Goal: Understand process/instructions

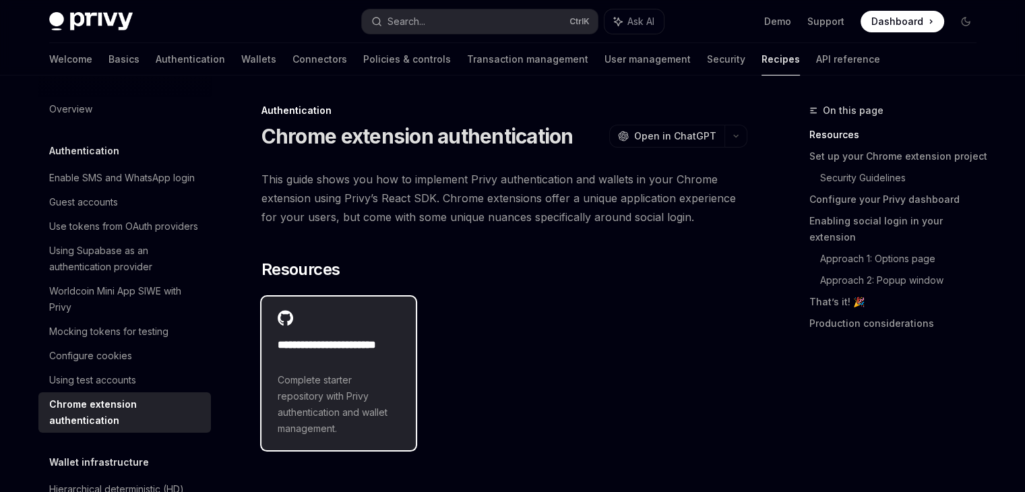
click at [401, 389] on div "**********" at bounding box center [338, 373] width 155 height 154
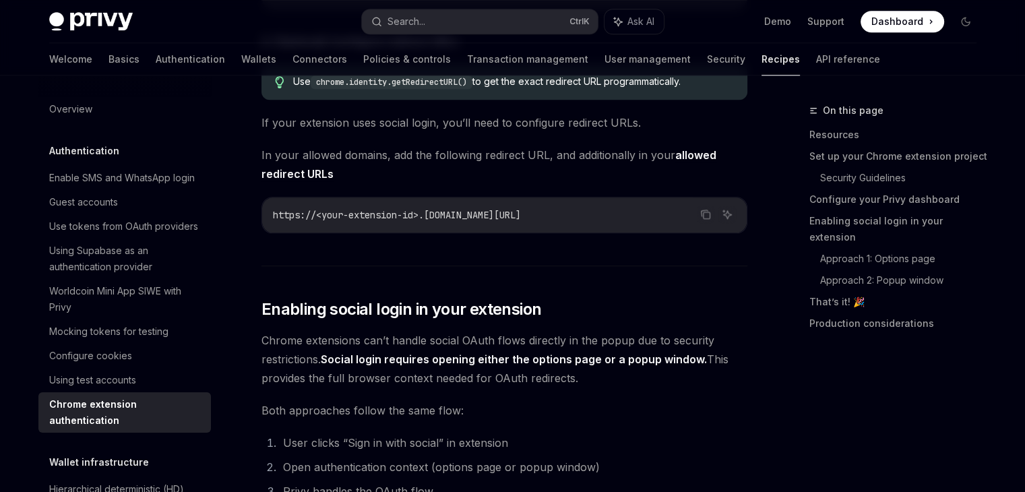
scroll to position [1456, 0]
click at [476, 340] on span "Chrome extensions can’t handle social OAuth flows directly in the popup due to …" at bounding box center [504, 357] width 486 height 57
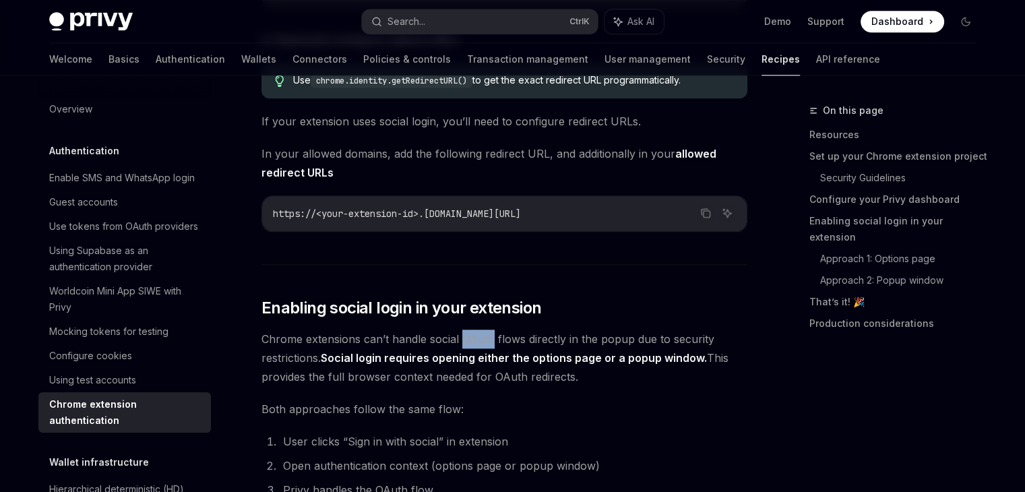
click at [476, 340] on span "Chrome extensions can’t handle social OAuth flows directly in the popup due to …" at bounding box center [504, 357] width 486 height 57
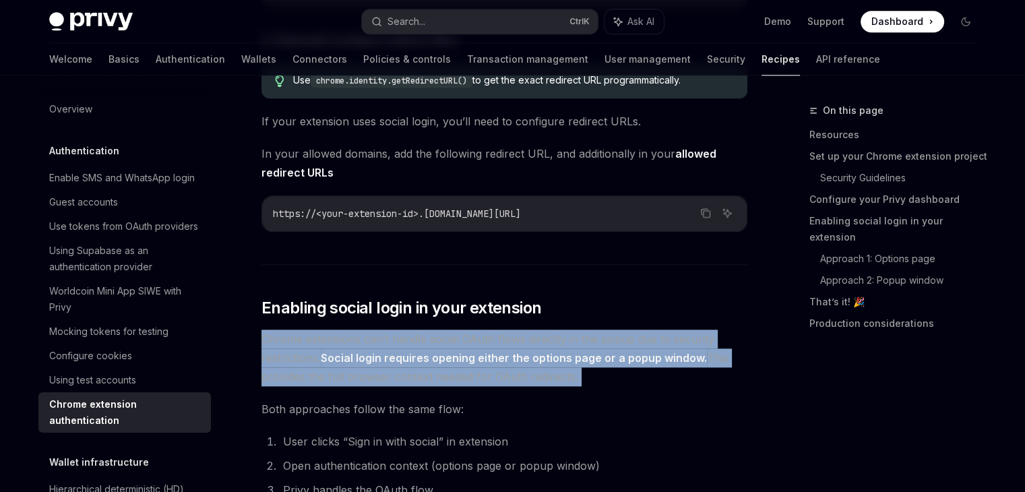
click at [476, 340] on span "Chrome extensions can’t handle social OAuth flows directly in the popup due to …" at bounding box center [504, 357] width 486 height 57
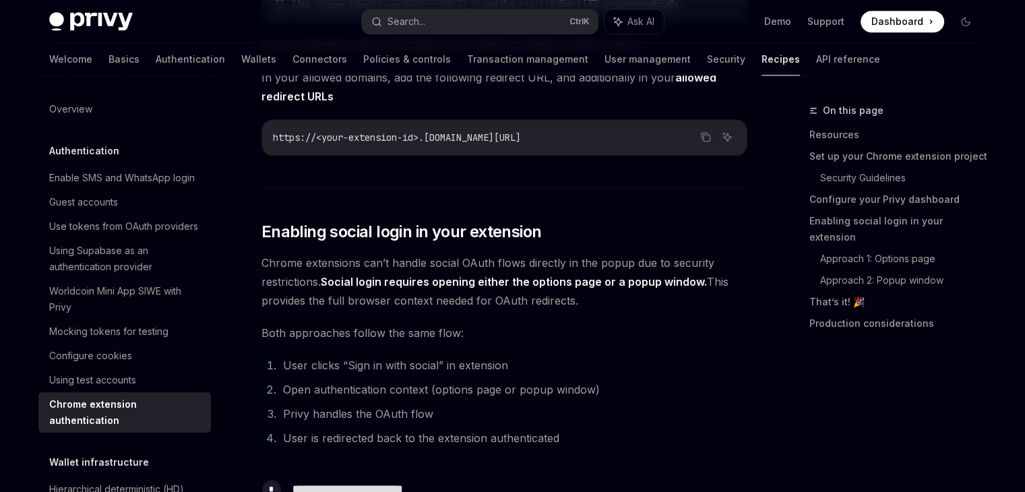
scroll to position [1533, 0]
click at [552, 393] on li "Open authentication context (options page or popup window)" at bounding box center [513, 388] width 468 height 19
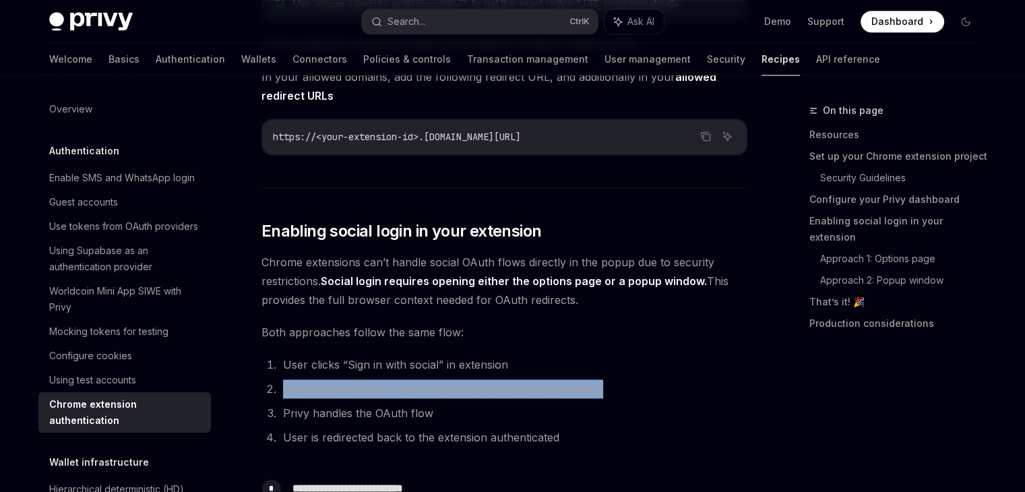
click at [552, 393] on li "Open authentication context (options page or popup window)" at bounding box center [513, 388] width 468 height 19
click at [583, 398] on li "Open authentication context (options page or popup window)" at bounding box center [513, 388] width 468 height 19
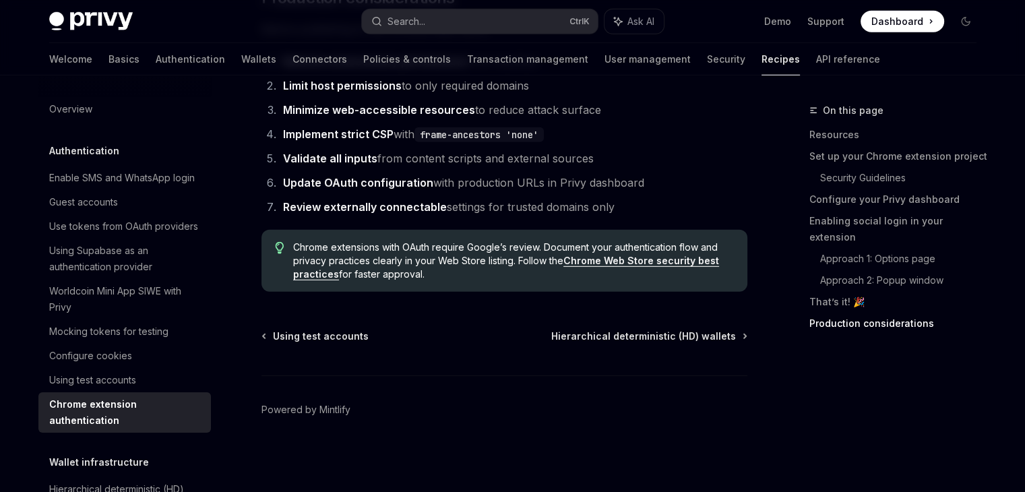
scroll to position [3911, 0]
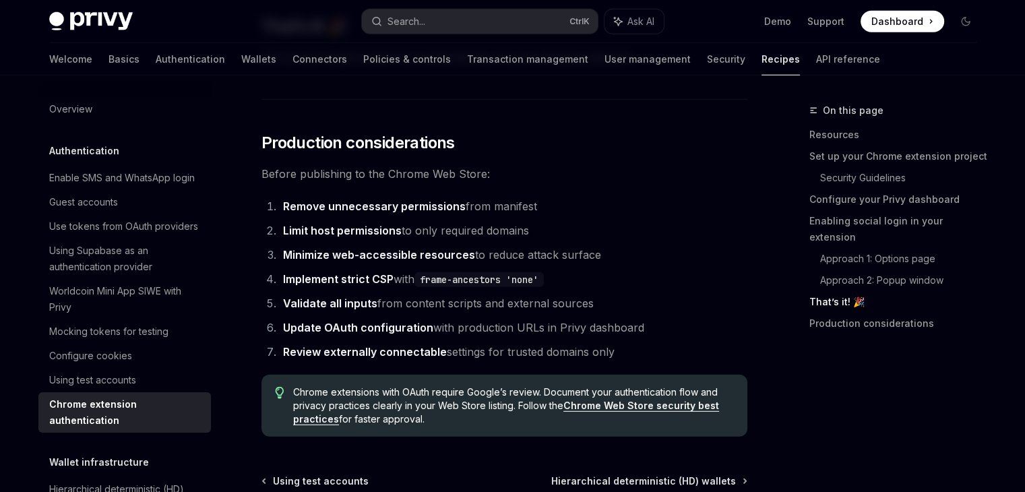
scroll to position [3911, 0]
